Goal: Task Accomplishment & Management: Manage account settings

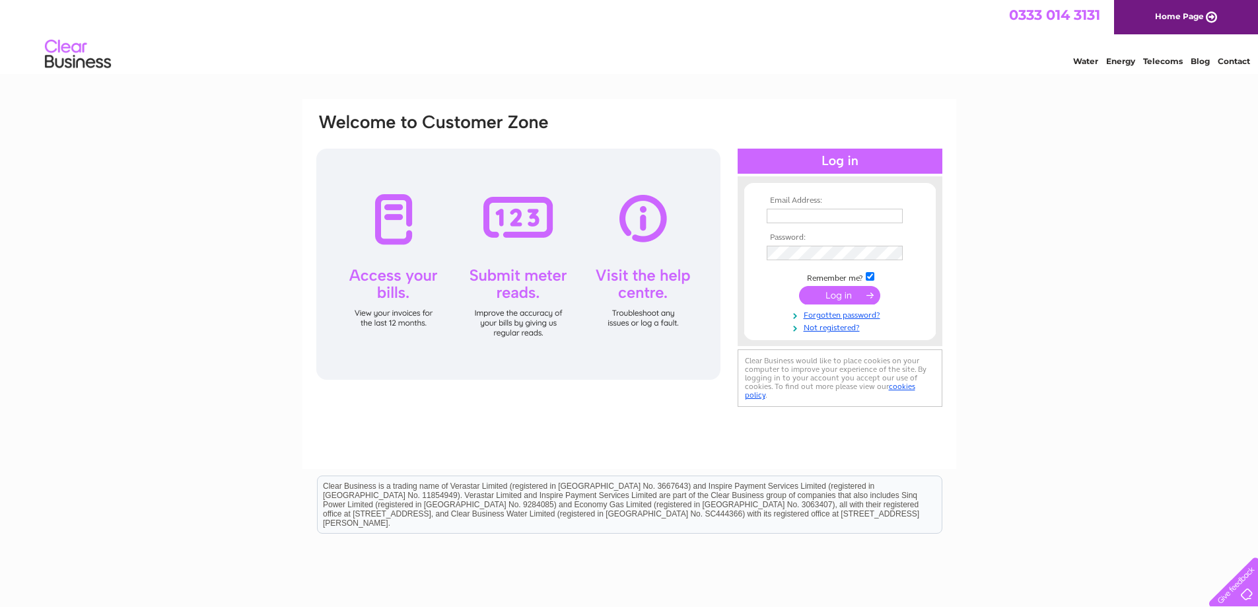
type input "mariocarmender@gmail.com"
click at [853, 296] on input "submit" at bounding box center [839, 295] width 81 height 18
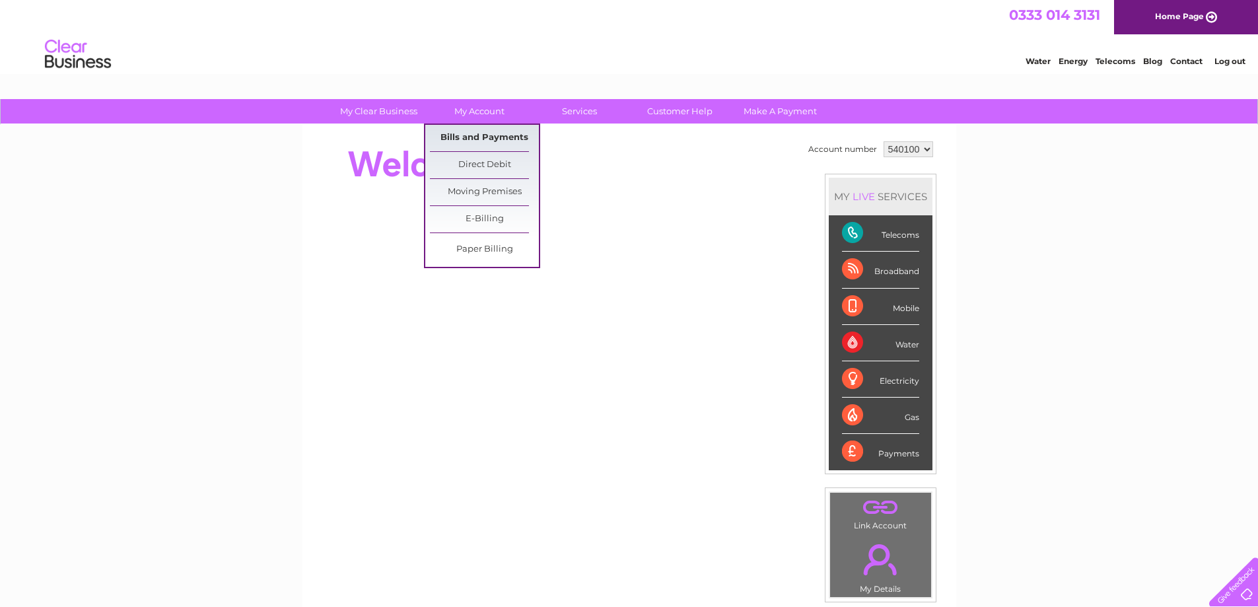
click at [473, 139] on link "Bills and Payments" at bounding box center [484, 138] width 109 height 26
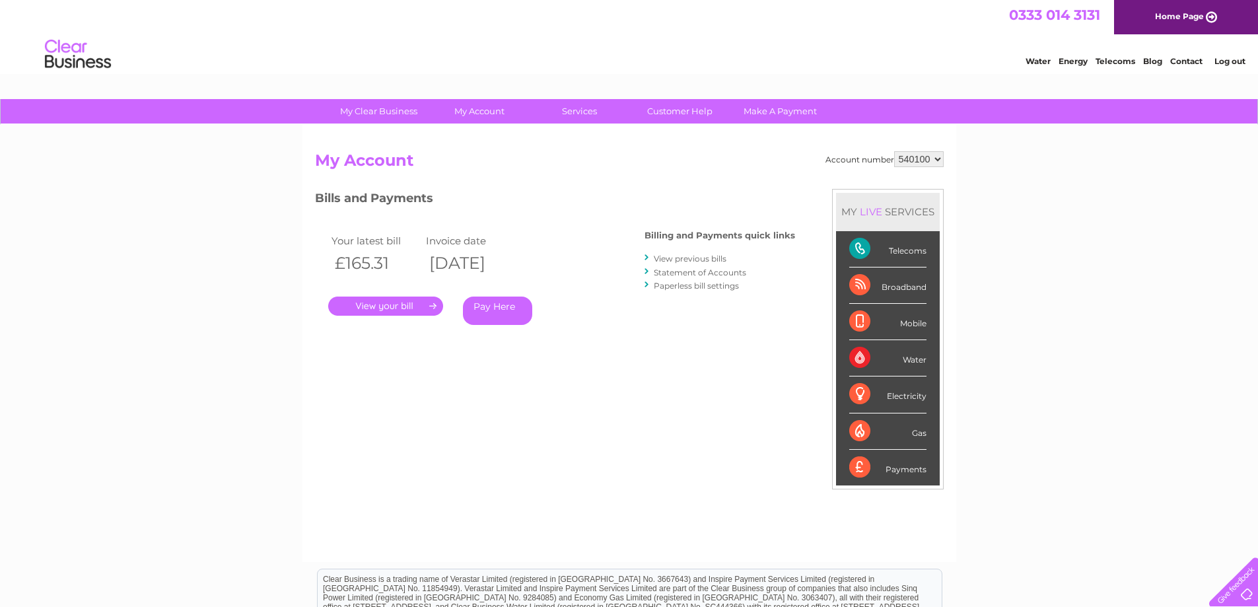
click at [389, 306] on link "." at bounding box center [385, 305] width 115 height 19
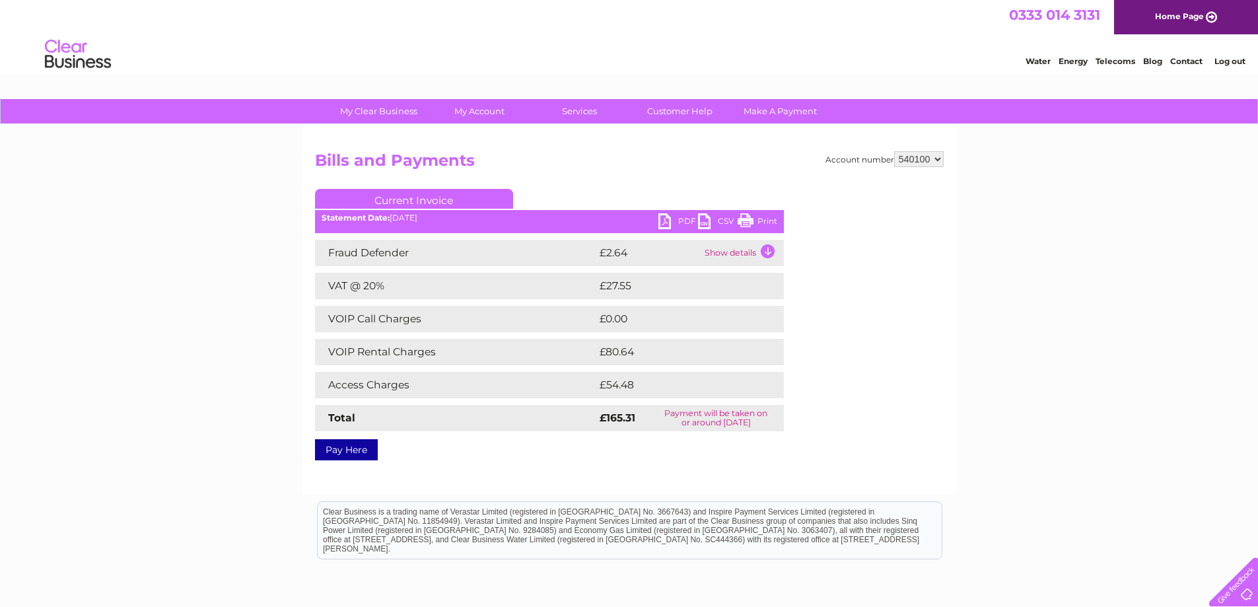
click at [755, 219] on link "Print" at bounding box center [757, 222] width 40 height 19
click at [682, 220] on link "PDF" at bounding box center [678, 222] width 40 height 19
